Goal: Information Seeking & Learning: Learn about a topic

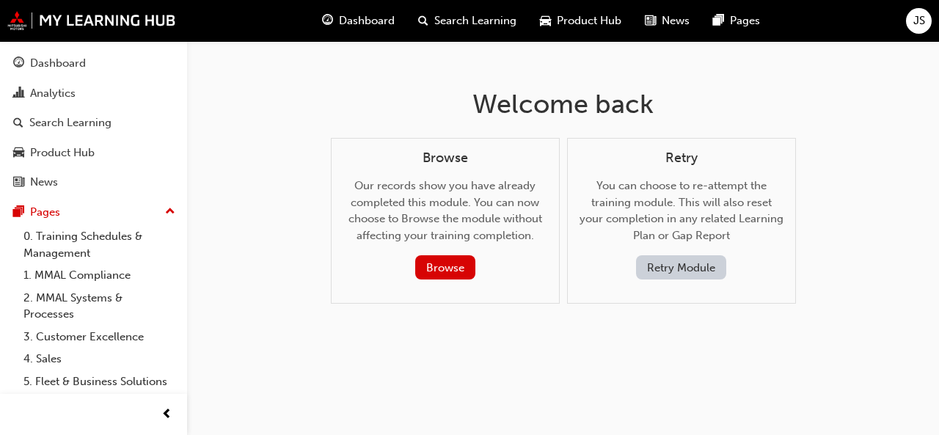
click at [334, 24] on div "Dashboard" at bounding box center [358, 21] width 96 height 30
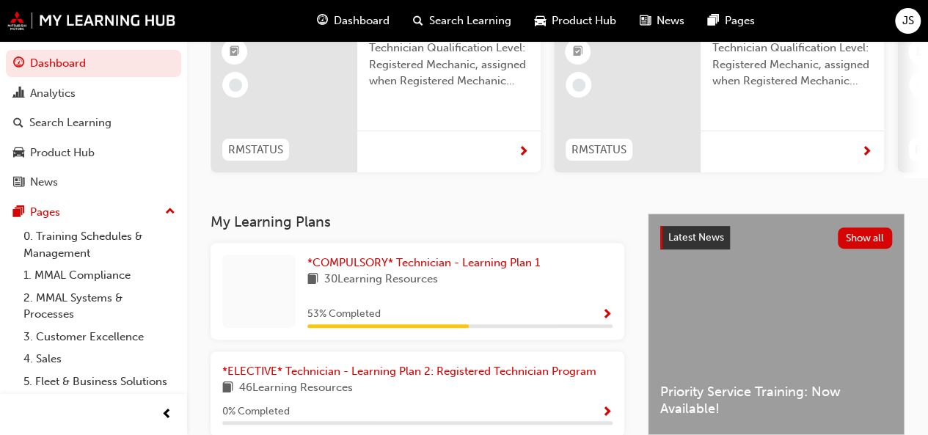
scroll to position [190, 0]
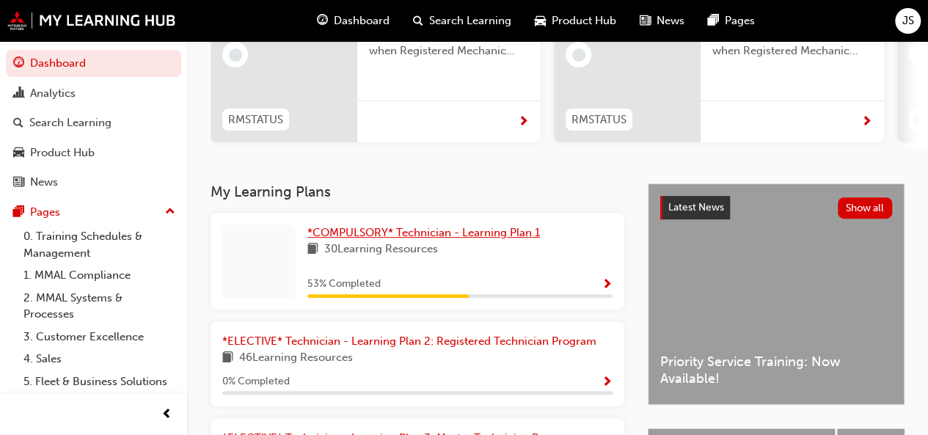
click at [408, 239] on span "*COMPULSORY* Technician - Learning Plan 1" at bounding box center [424, 232] width 233 height 13
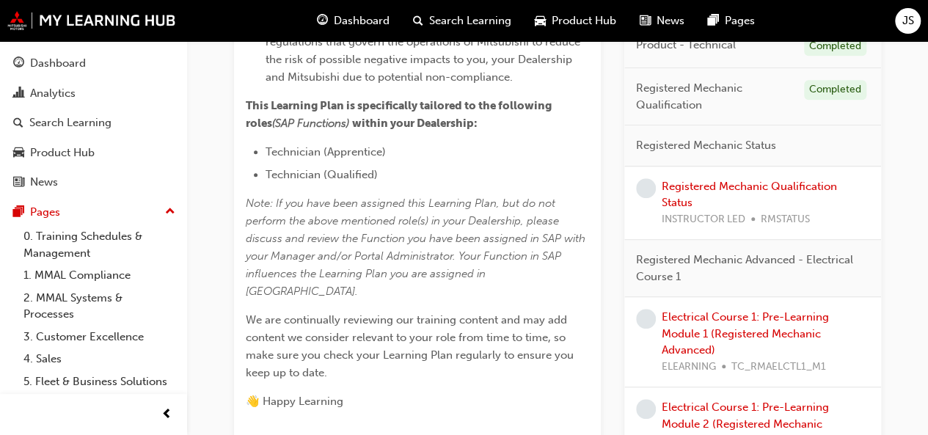
scroll to position [441, 0]
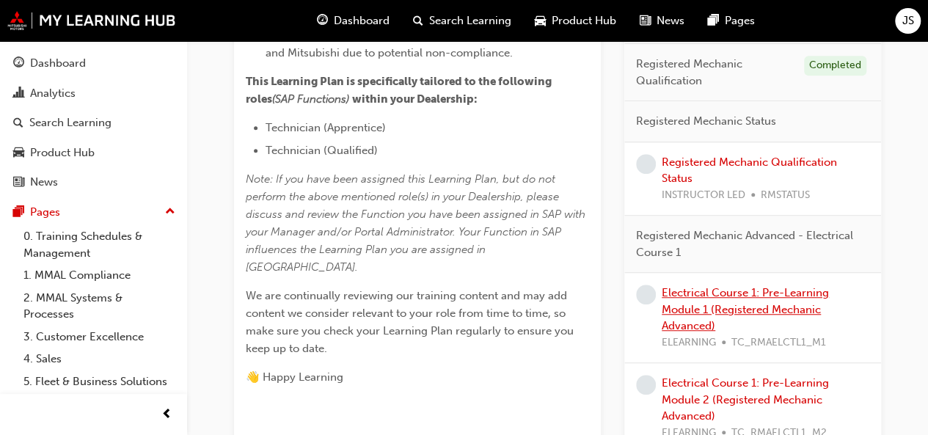
click at [710, 302] on link "Electrical Course 1: Pre-Learning Module 1 (Registered Mechanic Advanced)" at bounding box center [745, 309] width 167 height 46
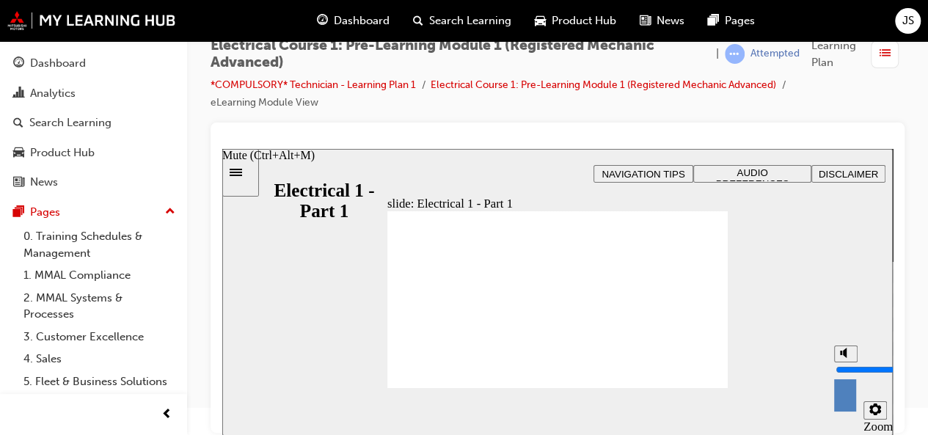
click at [854, 363] on button "Mute (Ctrl+Alt+M)" at bounding box center [845, 354] width 23 height 17
type input "0"
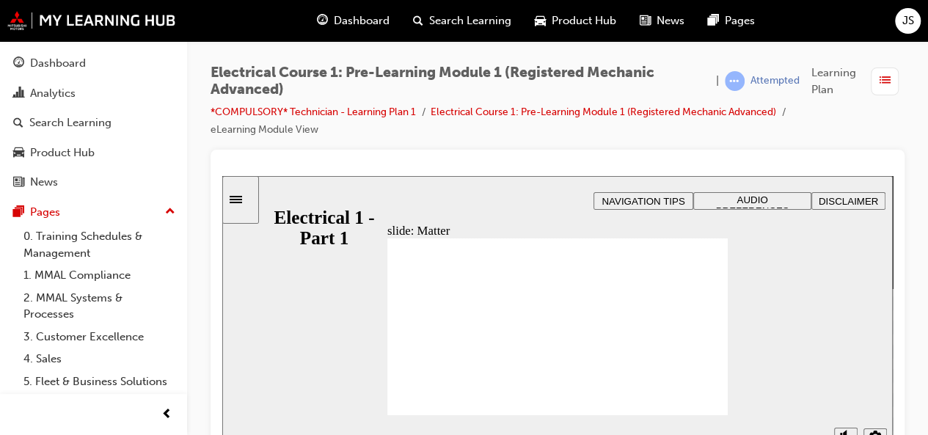
click at [777, 404] on div "slide: Matter Rectangle 1 Rectangle 3 Matter Matter is anything that takes up s…" at bounding box center [557, 319] width 671 height 287
